Goal: Information Seeking & Learning: Learn about a topic

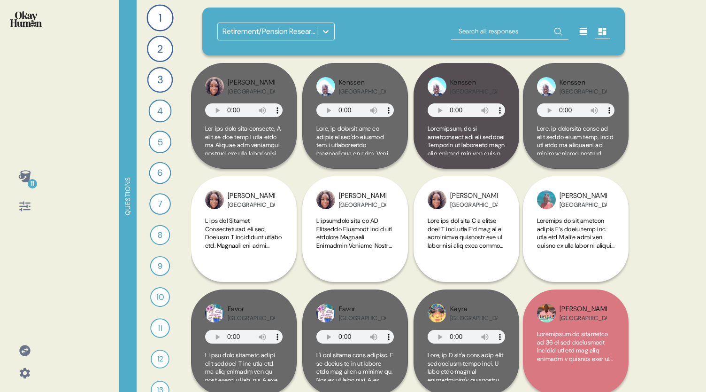
click at [25, 185] on div "11" at bounding box center [25, 176] width 23 height 23
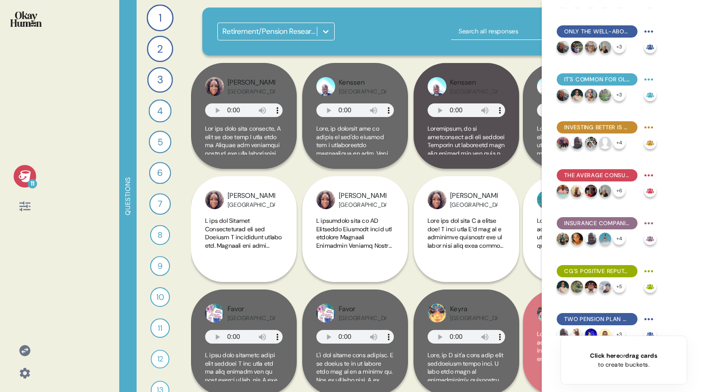
scroll to position [185, 0]
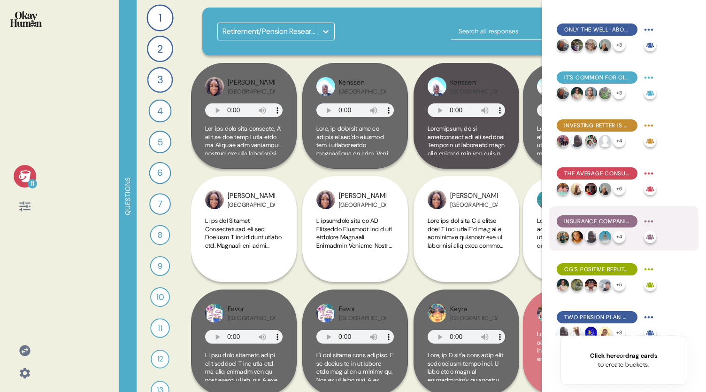
click at [617, 223] on span "Insurance companies - including CG Britcay - are generally the main brands asso…" at bounding box center [597, 221] width 66 height 8
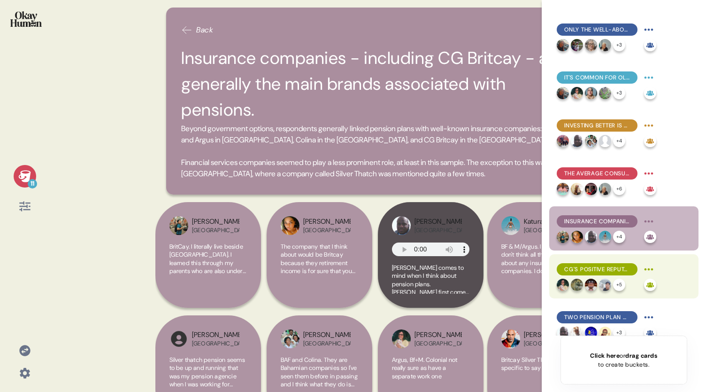
click at [611, 275] on div "CG's positive reputation for insurance helps with pension sentiments, despite l…" at bounding box center [597, 269] width 81 height 12
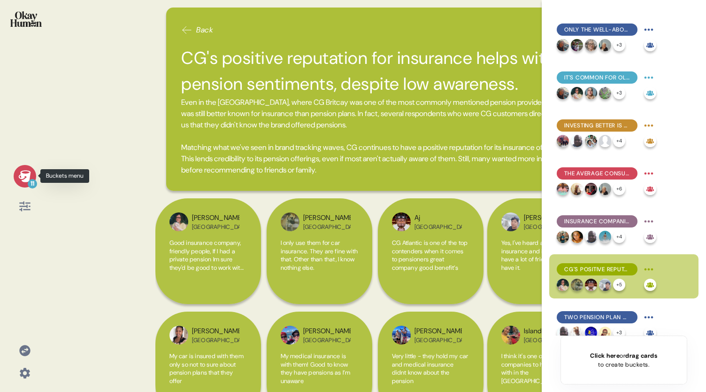
click at [21, 177] on icon at bounding box center [24, 176] width 12 height 12
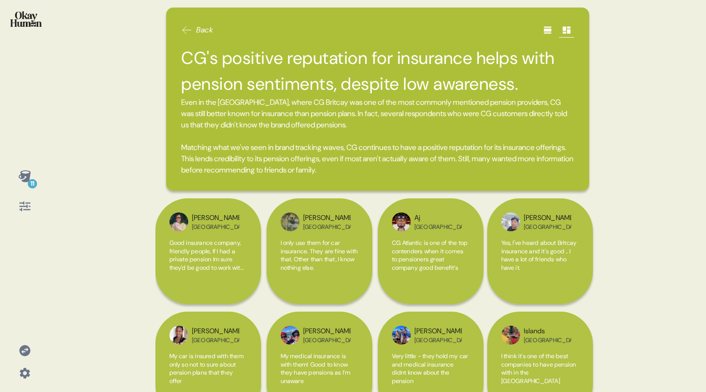
click at [543, 26] on icon at bounding box center [547, 29] width 9 height 9
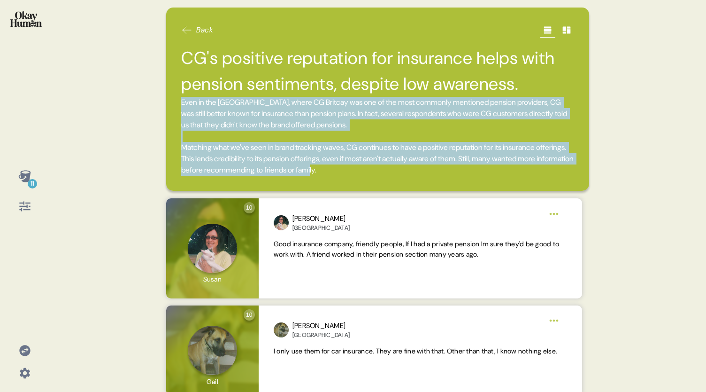
drag, startPoint x: 419, startPoint y: 171, endPoint x: 180, endPoint y: 102, distance: 248.9
click at [180, 102] on div "Back CG's positive reputation for insurance helps with pension sentiments, desp…" at bounding box center [377, 99] width 423 height 183
copy span "Even in the [GEOGRAPHIC_DATA], where CG Britcay was one of the most commonly me…"
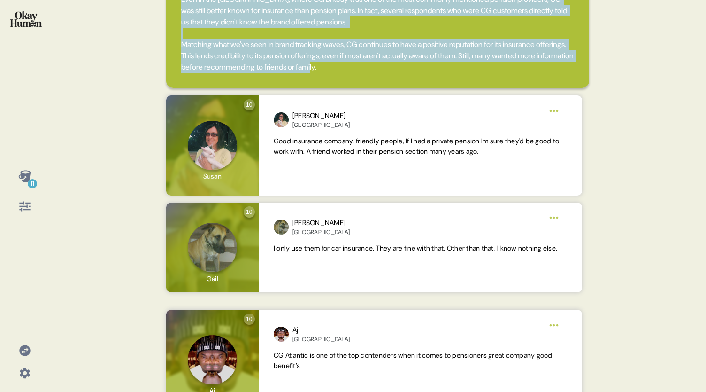
scroll to position [107, 0]
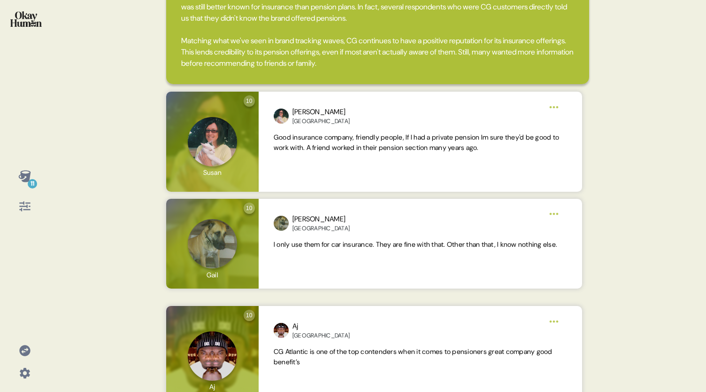
click at [636, 135] on div "11 Back CG's positive reputation for insurance helps with pension sentiments, d…" at bounding box center [353, 196] width 706 height 392
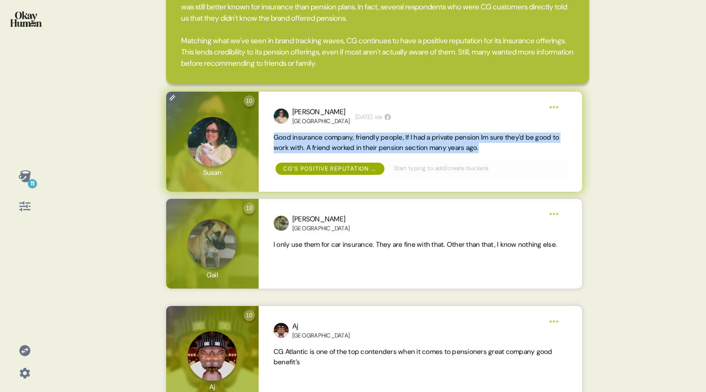
drag, startPoint x: 528, startPoint y: 147, endPoint x: 271, endPoint y: 136, distance: 256.6
click at [271, 136] on div "[PERSON_NAME] Bermuda [DATE] via Good insurance company, friendly people, If I …" at bounding box center [421, 142] width 324 height 100
copy span "Good insurance company, friendly people, If I had a private pension Im sure the…"
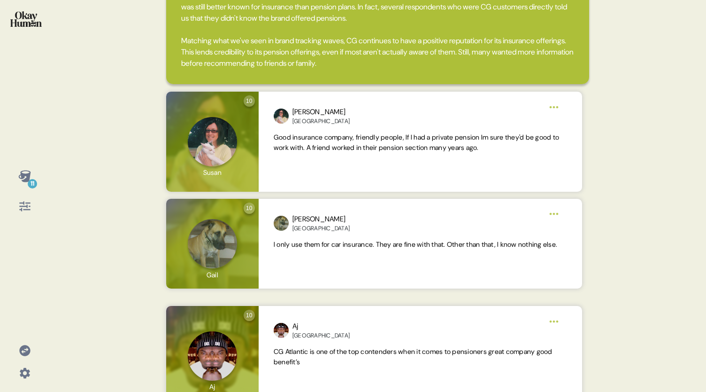
click at [635, 99] on div "11 Back CG's positive reputation for insurance helps with pension sentiments, d…" at bounding box center [353, 196] width 706 height 392
click at [656, 172] on div "11 Back CG's positive reputation for insurance helps with pension sentiments, d…" at bounding box center [353, 196] width 706 height 392
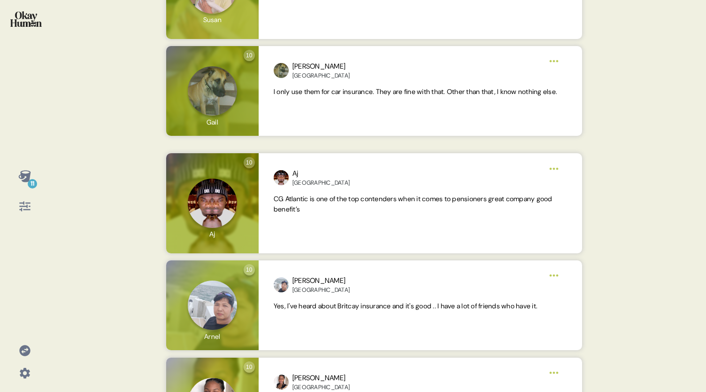
scroll to position [260, 0]
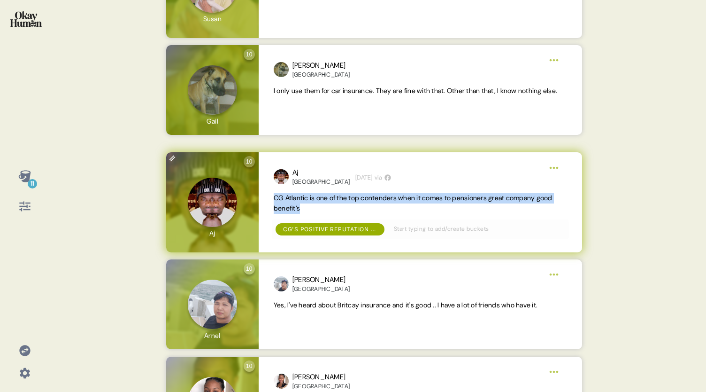
drag, startPoint x: 347, startPoint y: 209, endPoint x: 269, endPoint y: 200, distance: 78.5
click at [269, 200] on div "Aj Bahamas [DATE] via CG Atlantic is one of the top contenders when it comes to…" at bounding box center [421, 202] width 324 height 100
copy span "CG Atlantic is one of the top contenders when it comes to pensioners great comp…"
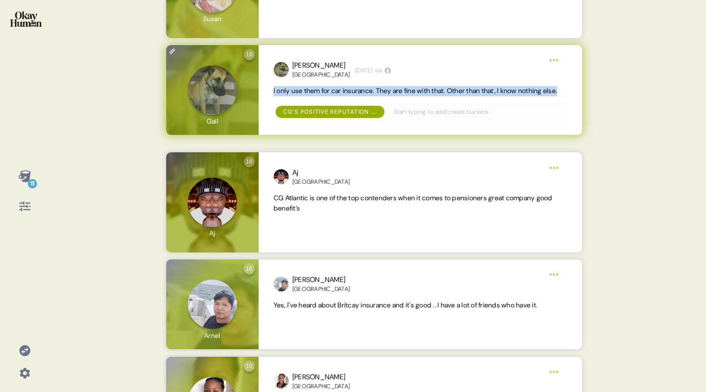
drag, startPoint x: 305, startPoint y: 99, endPoint x: 262, endPoint y: 93, distance: 44.0
click at [262, 93] on div "[PERSON_NAME][GEOGRAPHIC_DATA] [DATE] via I only use them for car insurance. Th…" at bounding box center [421, 90] width 324 height 90
copy span "I only use them for car insurance. They are fine with that. Other than that, I …"
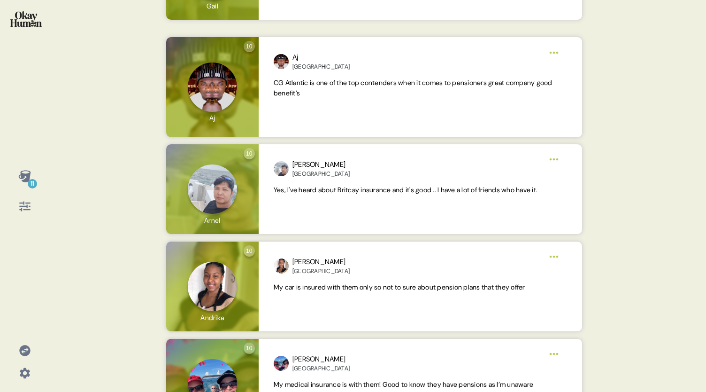
scroll to position [376, 0]
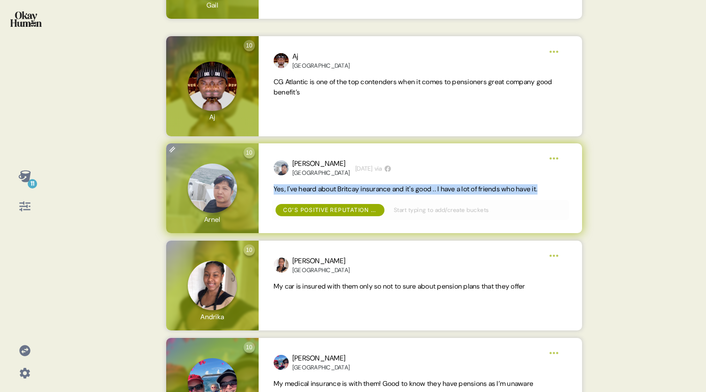
drag, startPoint x: 560, startPoint y: 189, endPoint x: 269, endPoint y: 185, distance: 291.2
click at [269, 185] on div "[PERSON_NAME][GEOGRAPHIC_DATA] [DATE] via Yes, I've heard about Britcay insuran…" at bounding box center [421, 188] width 324 height 90
copy span "Yes, I've heard about Britcay insurance and it's good .. I have a lot of friend…"
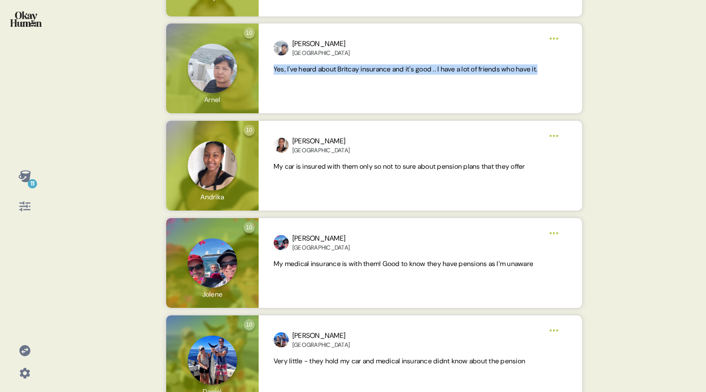
scroll to position [501, 0]
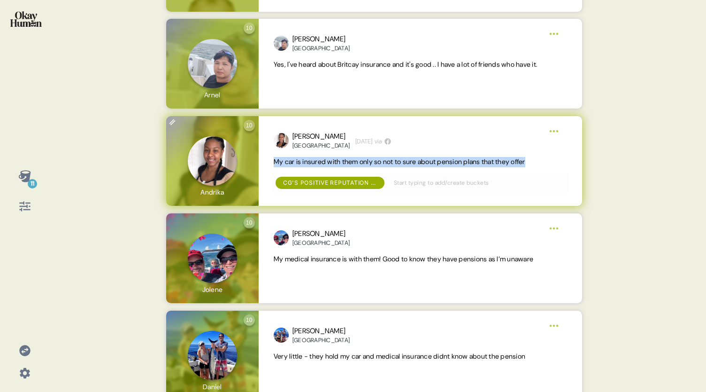
drag, startPoint x: 549, startPoint y: 160, endPoint x: 270, endPoint y: 164, distance: 278.5
click at [270, 164] on div "Andrika Bermuda [DATE] via My car is insured with them only so not to sure abou…" at bounding box center [421, 161] width 324 height 90
copy span "My car is insured with them only so not to sure about pension plans that they o…"
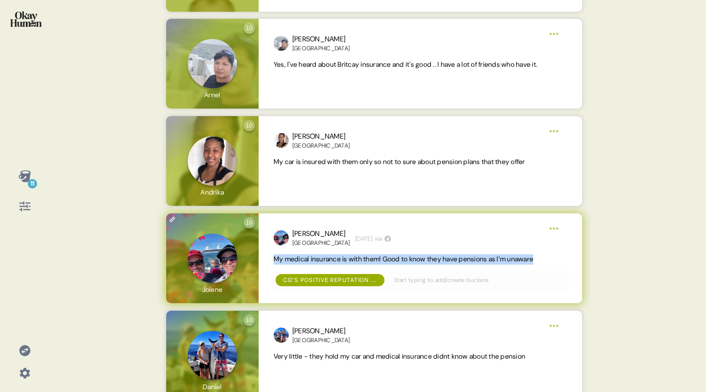
drag, startPoint x: 555, startPoint y: 259, endPoint x: 275, endPoint y: 260, distance: 280.4
click at [275, 260] on span "My medical insurance is with them! Good to know they have pensions as I’m unawa…" at bounding box center [421, 259] width 294 height 10
copy span "My medical insurance is with them! Good to know they have pensions as I’m unawa…"
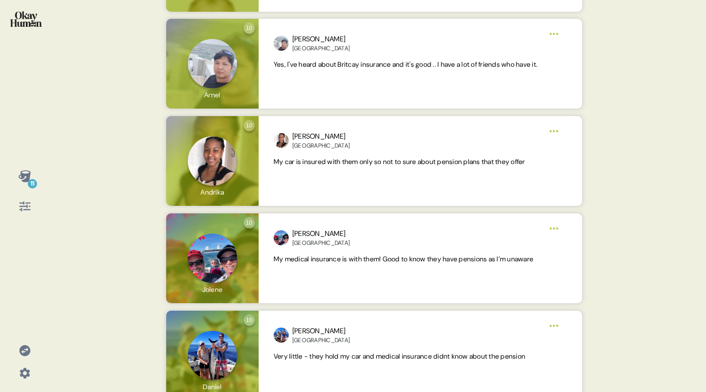
click at [116, 199] on div "11 Back CG's positive reputation for insurance helps with pension sentiments, d…" at bounding box center [353, 196] width 706 height 392
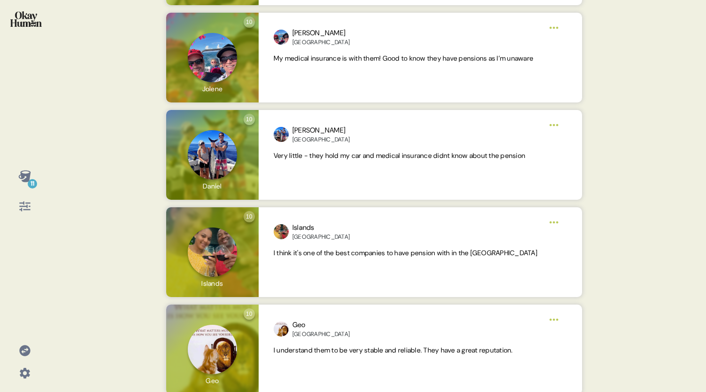
scroll to position [707, 0]
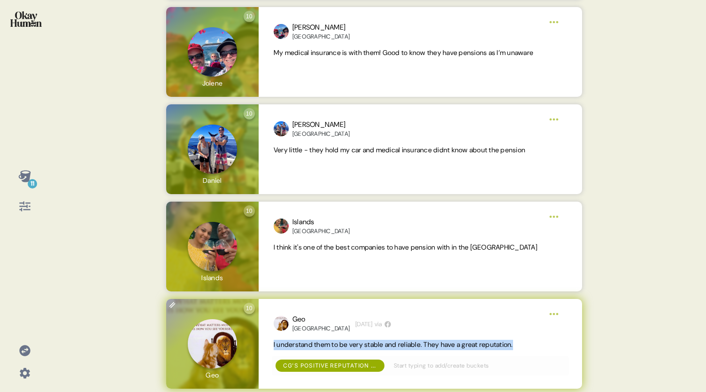
drag, startPoint x: 532, startPoint y: 346, endPoint x: 268, endPoint y: 344, distance: 263.5
click at [268, 344] on div "Geo Bahamas [DATE] via I understand them to be very stable and reliable. They h…" at bounding box center [421, 344] width 324 height 90
copy span "I understand them to be very stable and reliable. They have a great reputation."
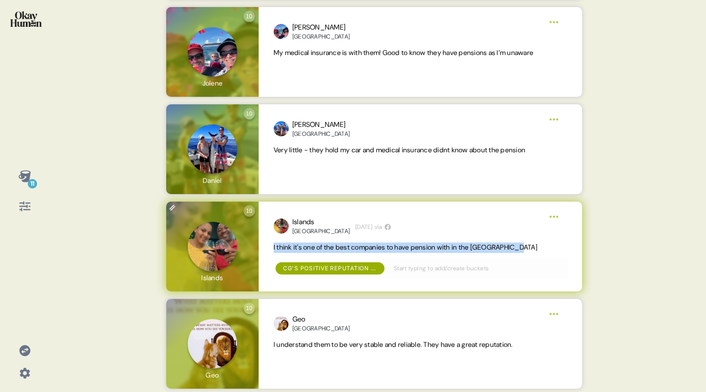
drag, startPoint x: 539, startPoint y: 248, endPoint x: 273, endPoint y: 248, distance: 266.3
click at [273, 248] on div "Islands [GEOGRAPHIC_DATA] [DATE] via I think it's one of the best companies to …" at bounding box center [421, 246] width 324 height 90
copy span "I think it's one of the best companies to have pension with in the [GEOGRAPHIC_…"
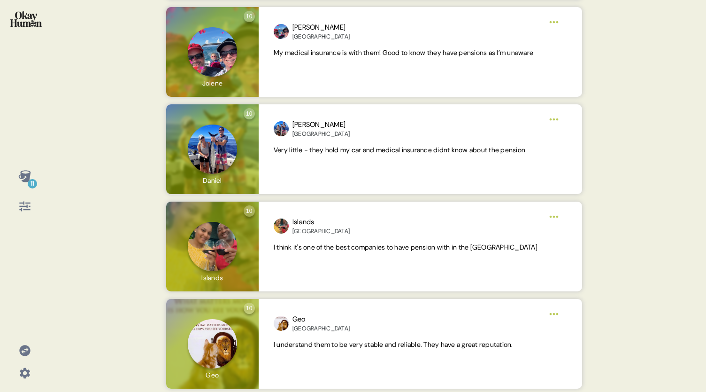
click at [29, 177] on icon at bounding box center [24, 176] width 12 height 12
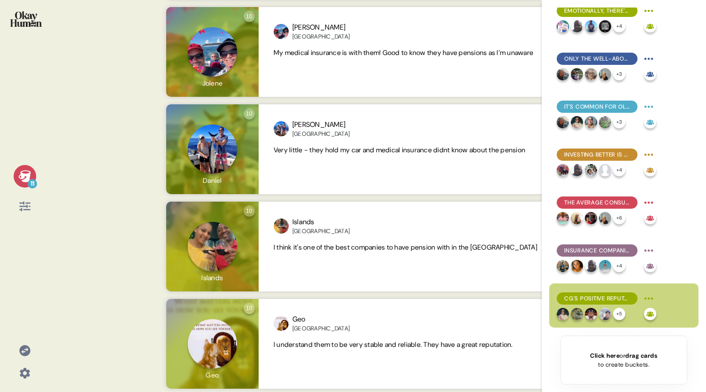
scroll to position [195, 0]
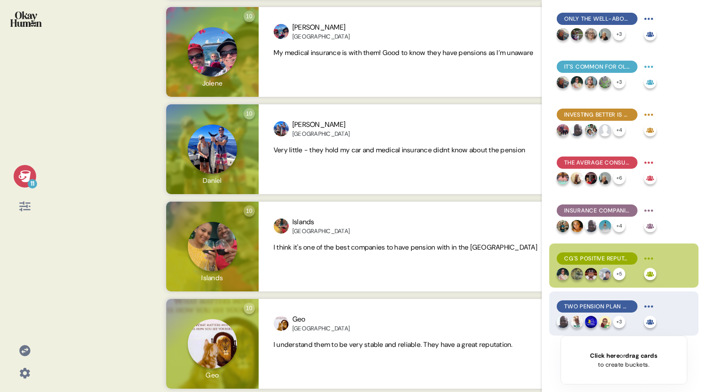
click at [604, 303] on span "Two pension plan qualities stood above the rest: online self-service tools and …" at bounding box center [597, 306] width 66 height 8
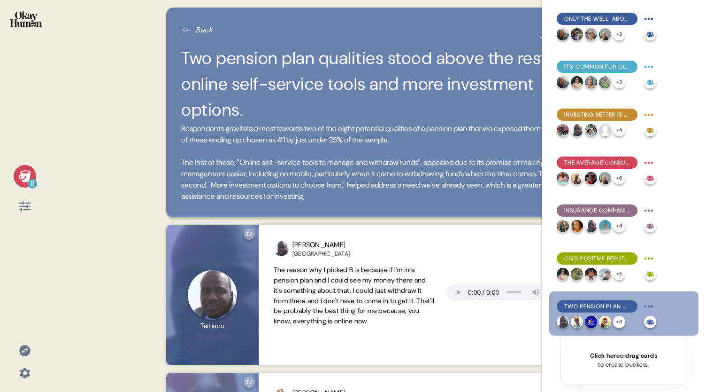
click at [18, 175] on icon at bounding box center [24, 176] width 13 height 13
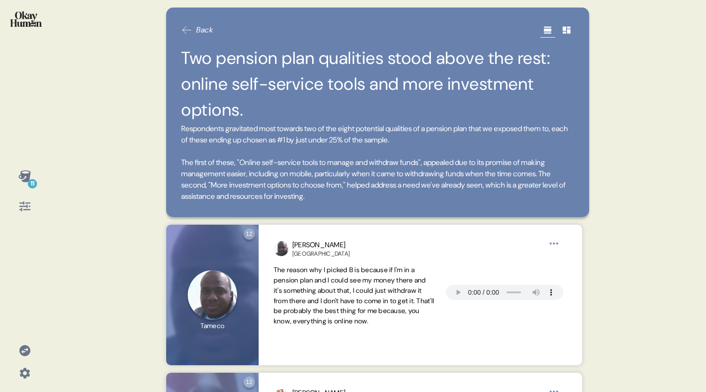
click at [406, 194] on span "Respondents gravitated most towards two of the eight potential qualities of a p…" at bounding box center [377, 162] width 393 height 79
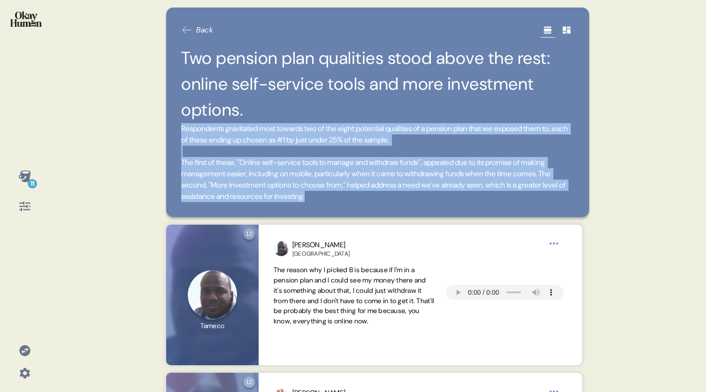
drag, startPoint x: 405, startPoint y: 196, endPoint x: 179, endPoint y: 127, distance: 236.1
click at [179, 127] on div "Back Two pension plan qualities stood above the rest: online self-service tools…" at bounding box center [377, 112] width 423 height 209
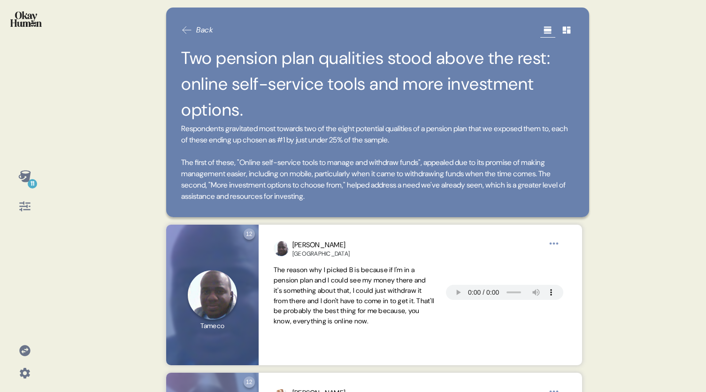
click at [24, 182] on icon at bounding box center [24, 176] width 13 height 13
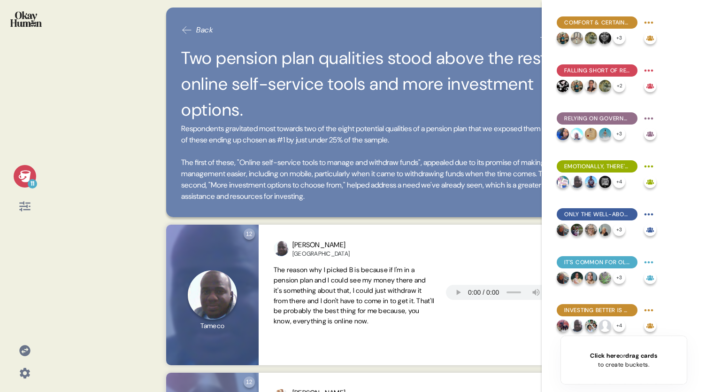
click at [26, 182] on icon at bounding box center [24, 176] width 13 height 13
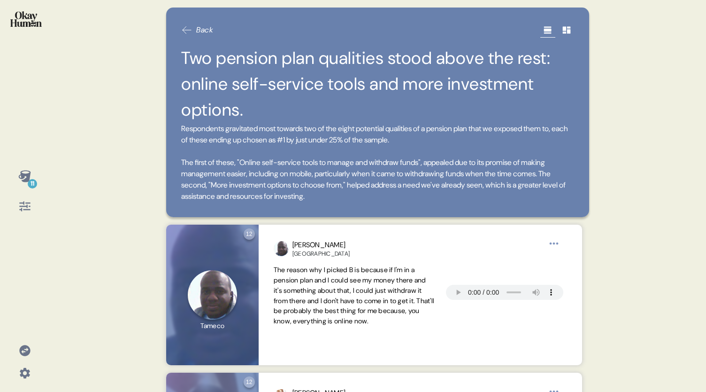
click at [186, 30] on icon at bounding box center [187, 30] width 8 height 7
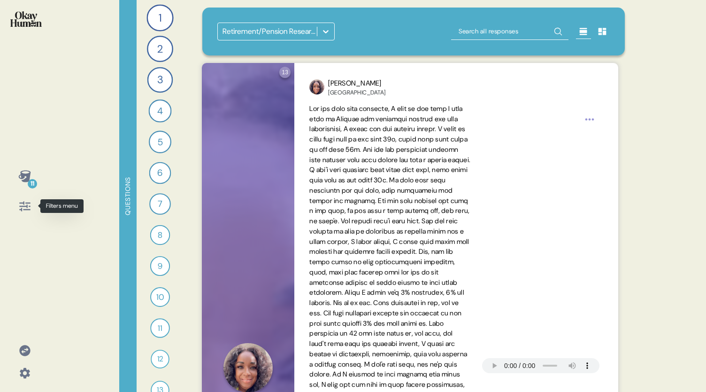
click at [22, 209] on icon at bounding box center [24, 206] width 11 height 10
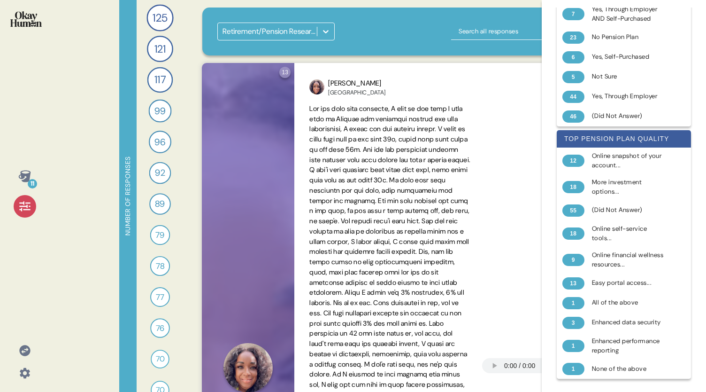
scroll to position [689, 0]
click at [28, 205] on icon at bounding box center [24, 206] width 11 height 10
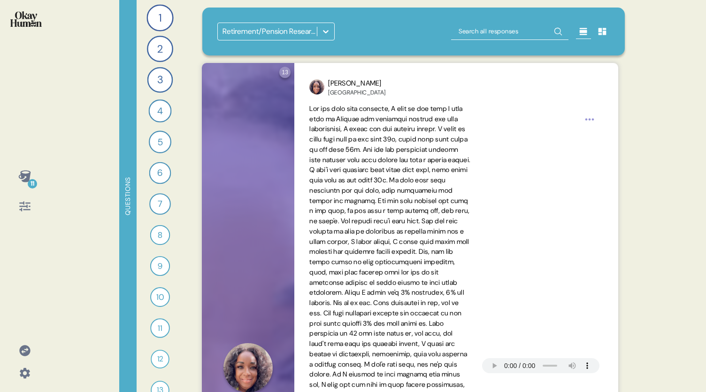
click at [25, 177] on icon at bounding box center [24, 176] width 13 height 13
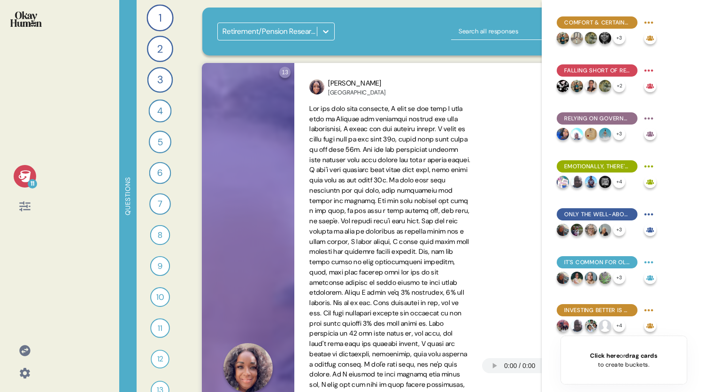
scroll to position [195, 0]
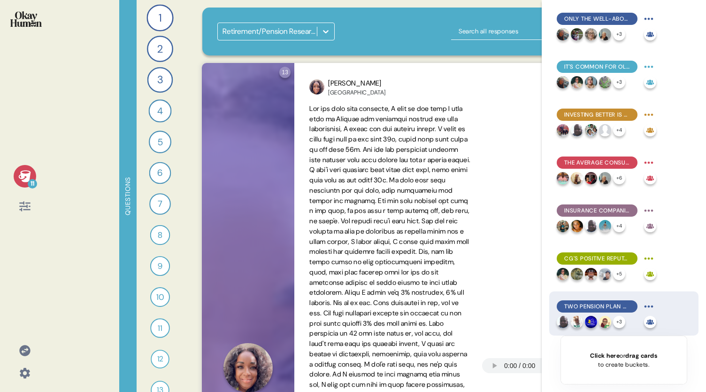
click at [604, 319] on img at bounding box center [605, 322] width 12 height 12
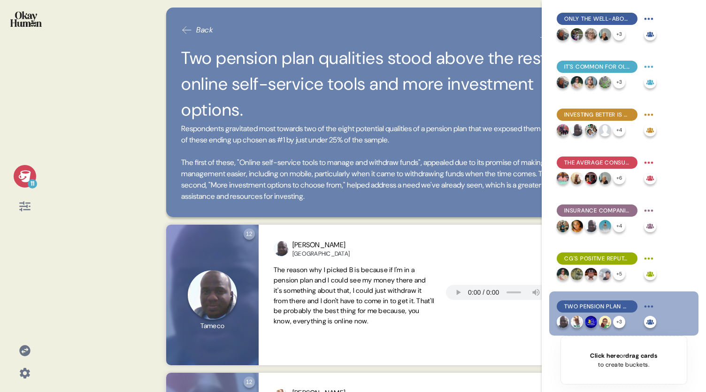
click at [27, 171] on icon at bounding box center [24, 176] width 12 height 12
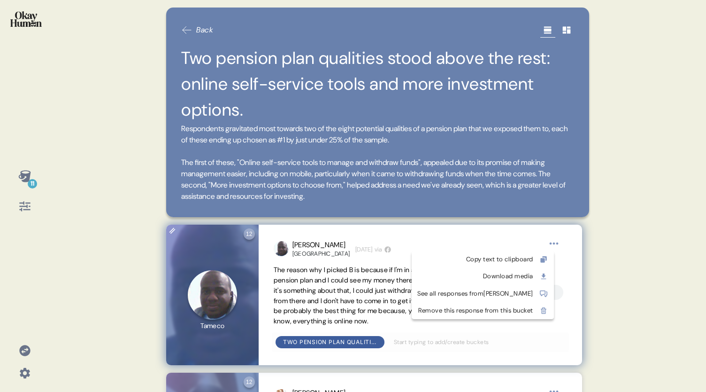
click at [555, 243] on html "11 Back Two pension plan qualities stood above the rest: online self-service to…" at bounding box center [353, 196] width 706 height 392
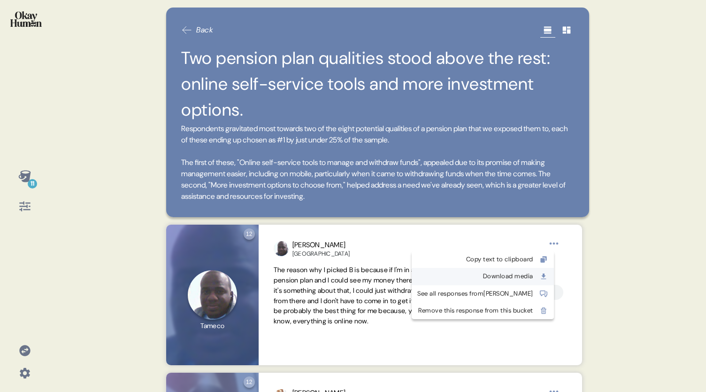
click at [532, 278] on div "Download media" at bounding box center [475, 275] width 116 height 9
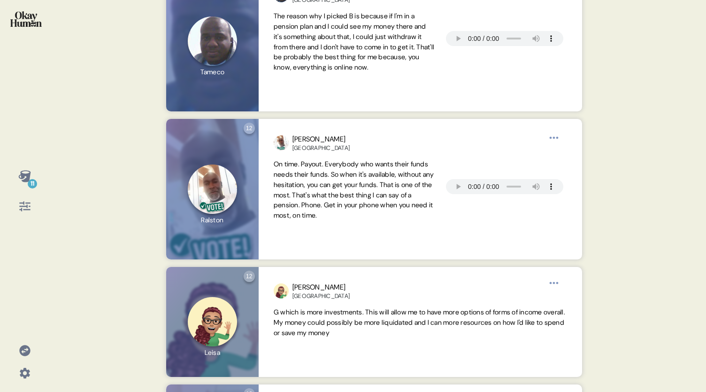
scroll to position [253, 0]
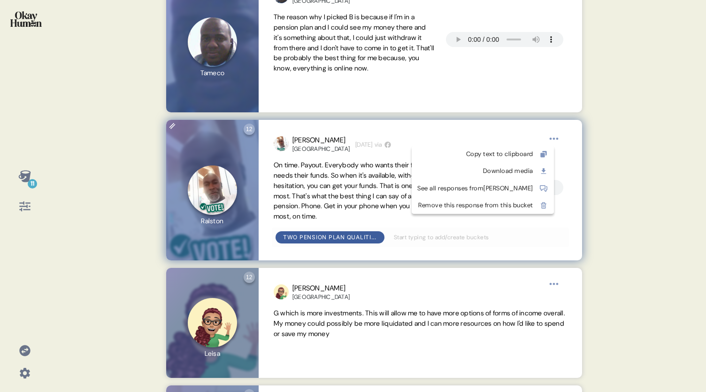
click at [555, 137] on html "11 Back Two pension plan qualities stood above the rest: online self-service to…" at bounding box center [353, 196] width 706 height 392
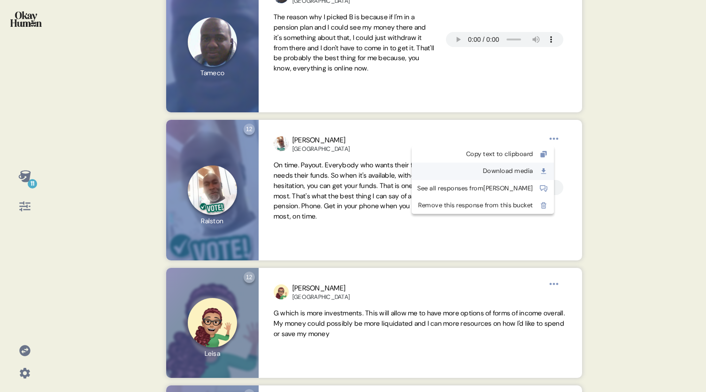
click at [544, 169] on link "Download media" at bounding box center [482, 170] width 131 height 9
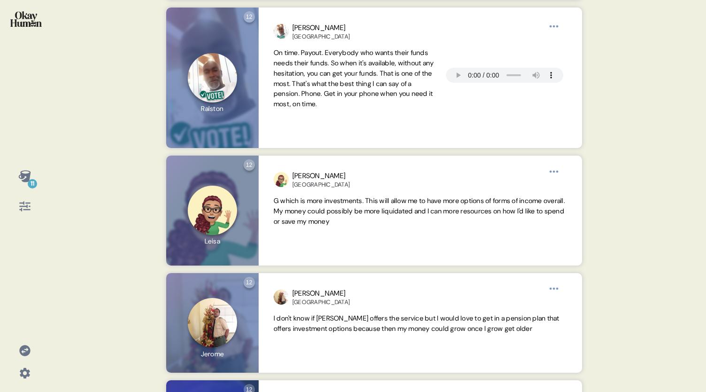
scroll to position [366, 0]
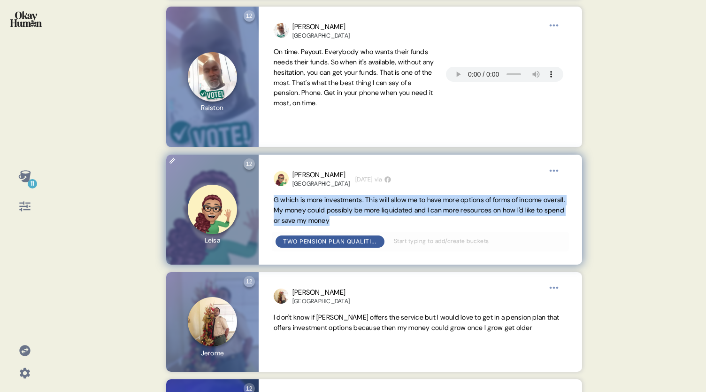
drag, startPoint x: 383, startPoint y: 223, endPoint x: 267, endPoint y: 201, distance: 117.9
click at [267, 201] on div "[PERSON_NAME] [GEOGRAPHIC_DATA] [DATE] via G which is more investments. This wi…" at bounding box center [421, 210] width 324 height 110
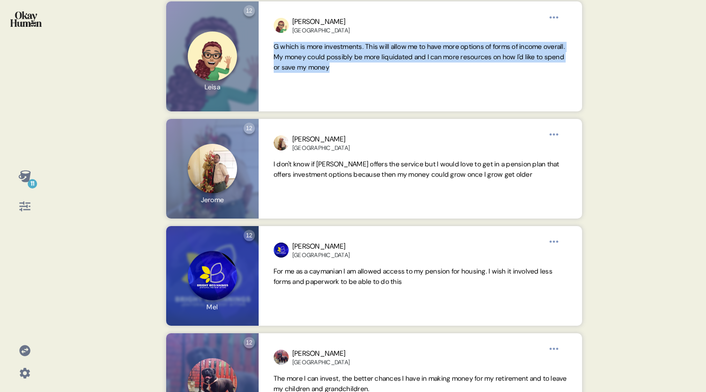
scroll to position [521, 0]
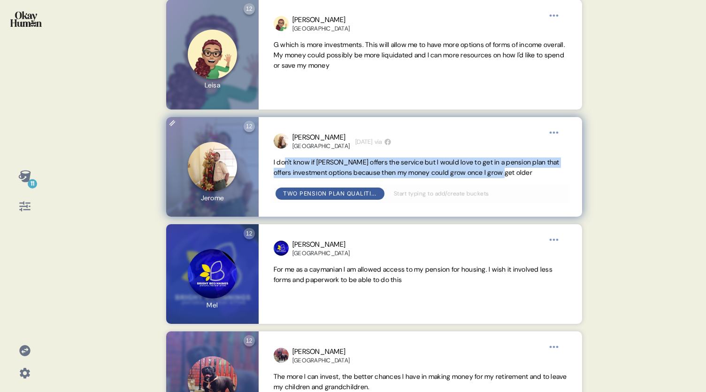
drag, startPoint x: 540, startPoint y: 170, endPoint x: 286, endPoint y: 163, distance: 254.2
click at [286, 163] on span "I don't know if [PERSON_NAME] offers the service but I would love to get in a p…" at bounding box center [421, 167] width 294 height 21
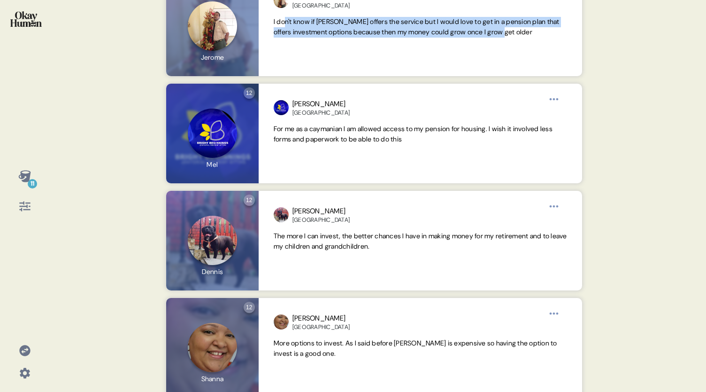
scroll to position [667, 0]
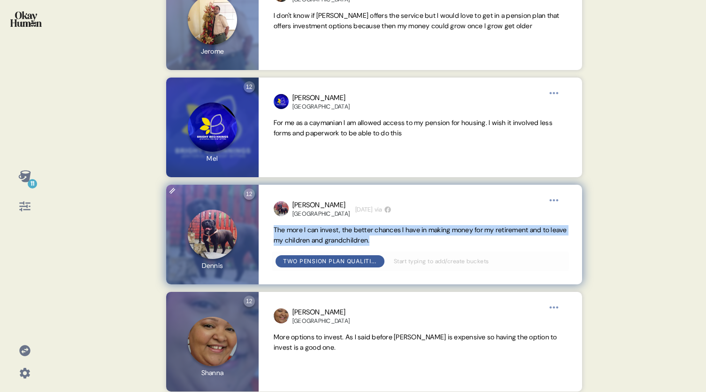
drag, startPoint x: 414, startPoint y: 244, endPoint x: 271, endPoint y: 232, distance: 143.8
click at [271, 232] on div "[PERSON_NAME] Bermuda [DATE] via The more I can invest, the better chances I ha…" at bounding box center [421, 235] width 324 height 100
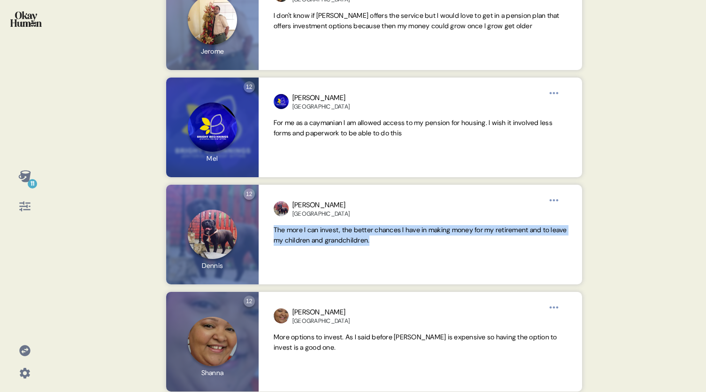
scroll to position [681, 0]
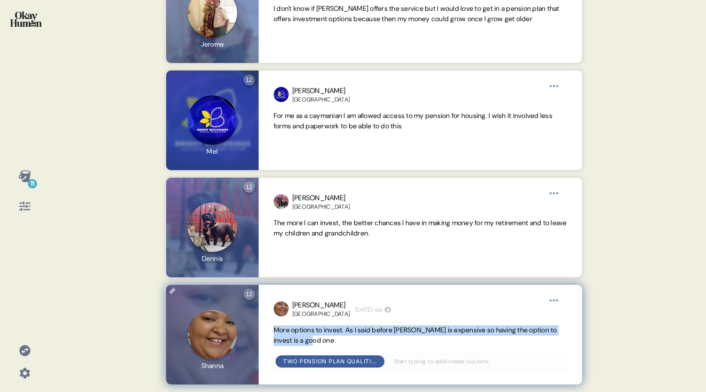
drag, startPoint x: 350, startPoint y: 334, endPoint x: 274, endPoint y: 323, distance: 76.8
click at [274, 325] on span "More options to invest. As I said before [PERSON_NAME] is expensive so having t…" at bounding box center [421, 335] width 294 height 21
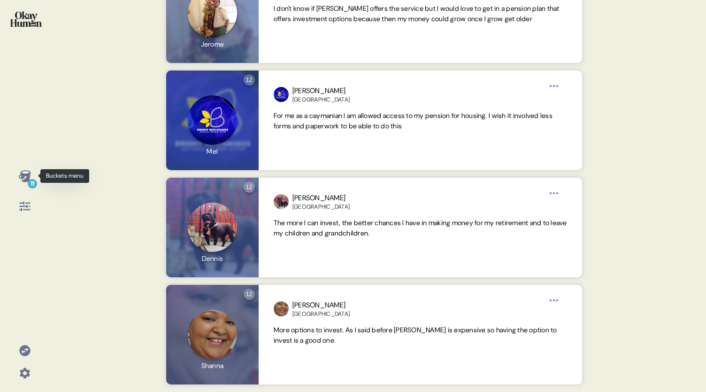
click at [24, 177] on icon at bounding box center [24, 176] width 13 height 13
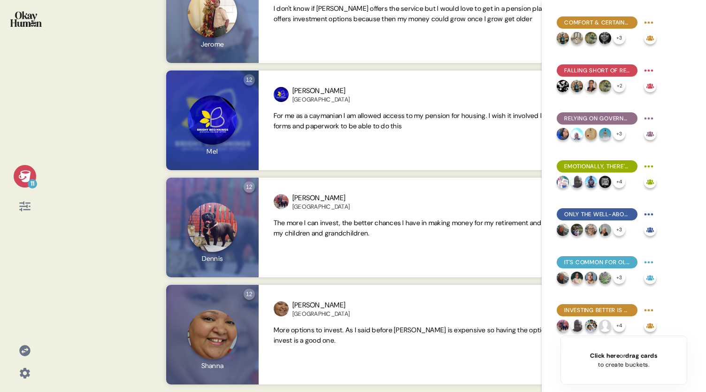
click at [24, 177] on icon at bounding box center [24, 176] width 13 height 13
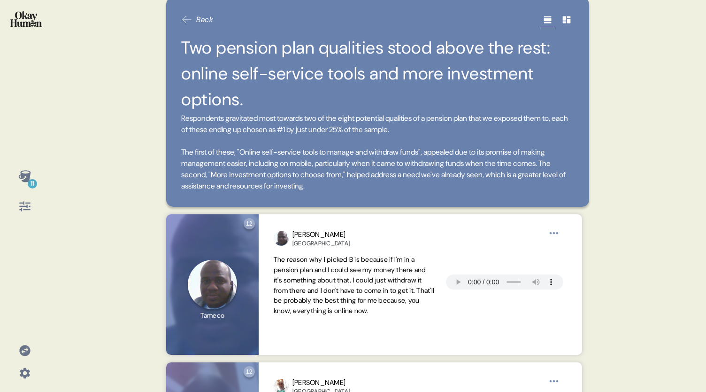
scroll to position [0, 0]
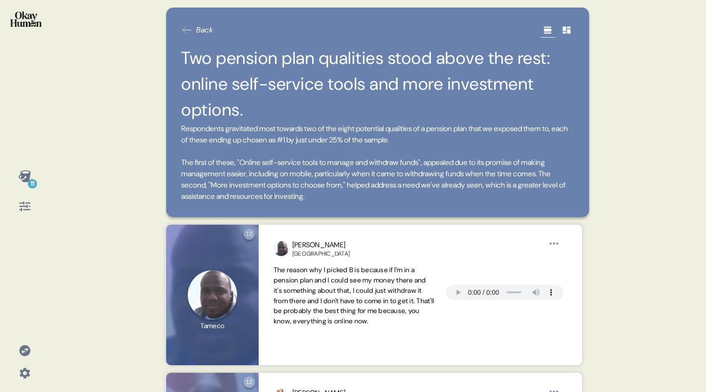
click at [178, 31] on div "Back Two pension plan qualities stood above the rest: online self-service tools…" at bounding box center [377, 112] width 423 height 209
click at [192, 28] on icon at bounding box center [186, 29] width 11 height 11
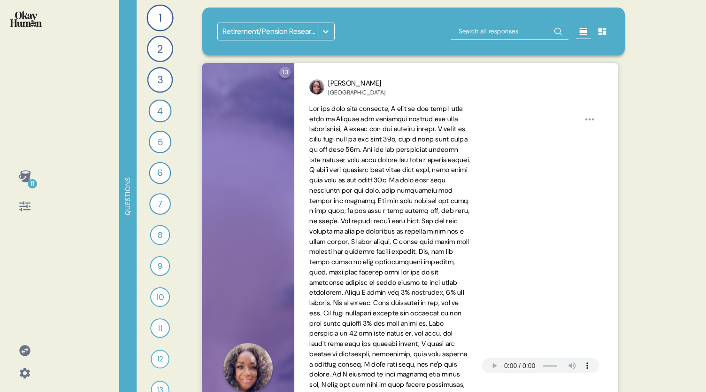
scroll to position [19, 0]
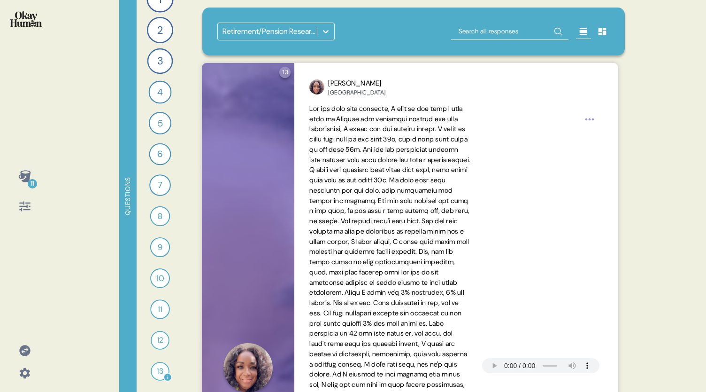
click at [157, 371] on div "13" at bounding box center [160, 371] width 19 height 19
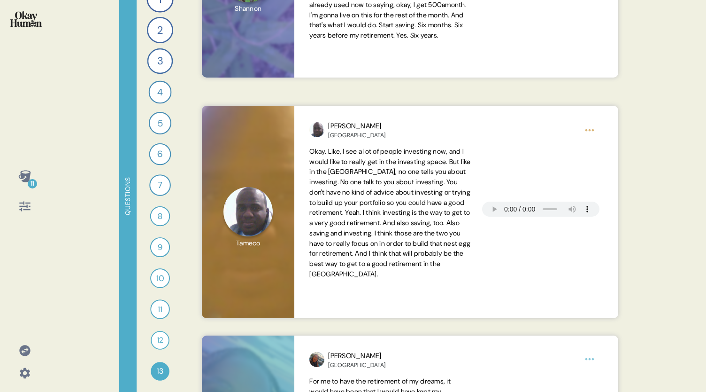
scroll to position [2444, 0]
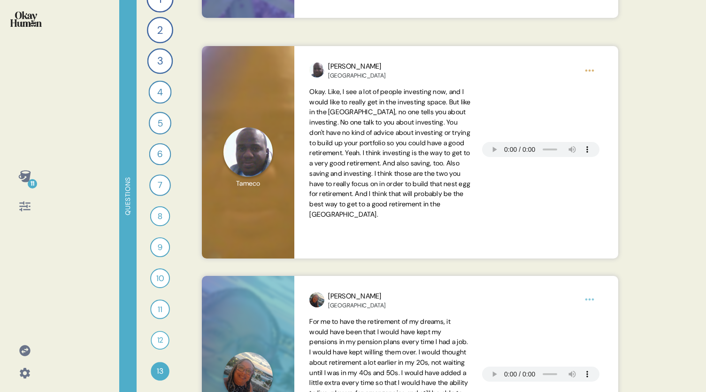
click at [27, 175] on icon at bounding box center [24, 176] width 12 height 12
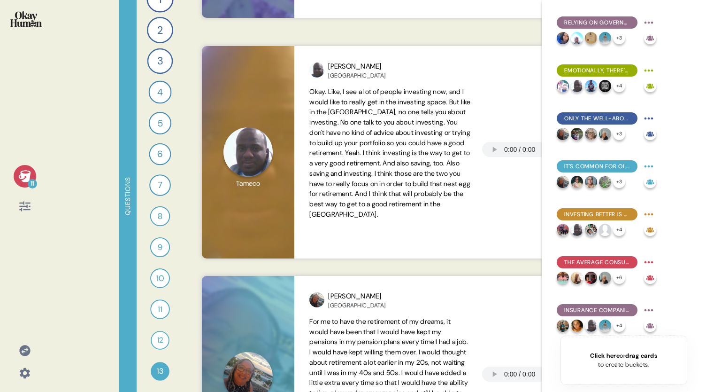
scroll to position [102, 0]
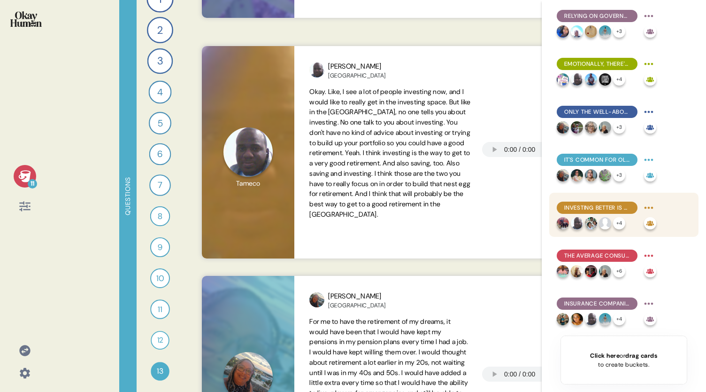
click at [602, 209] on span "Investing better is a top priority, but many feel they lack resources." at bounding box center [597, 207] width 66 height 8
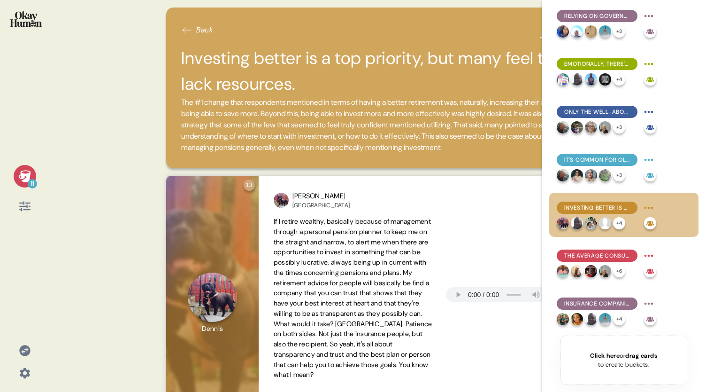
click at [27, 177] on icon at bounding box center [24, 176] width 12 height 12
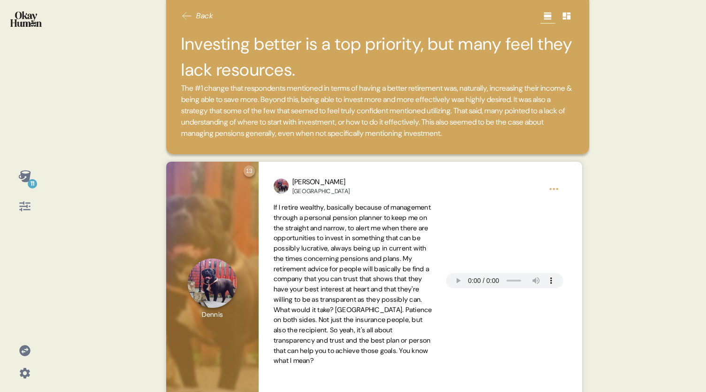
scroll to position [0, 0]
